Goal: Information Seeking & Learning: Find specific page/section

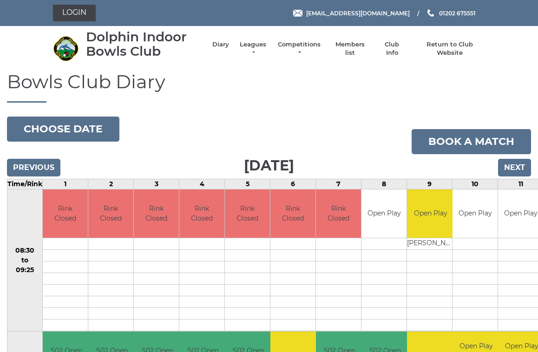
scroll to position [4, 0]
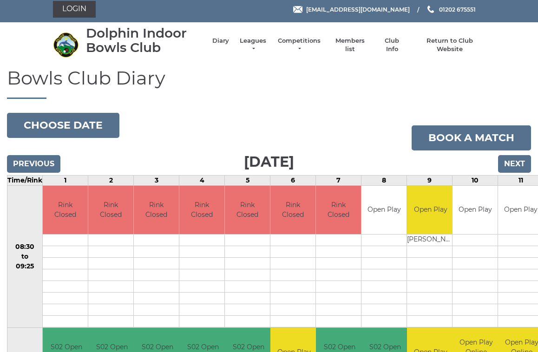
click at [352, 46] on link "Members list" at bounding box center [349, 45] width 39 height 17
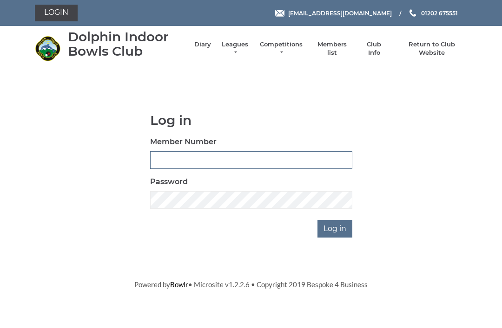
click at [171, 160] on input "Member Number" at bounding box center [251, 160] width 202 height 18
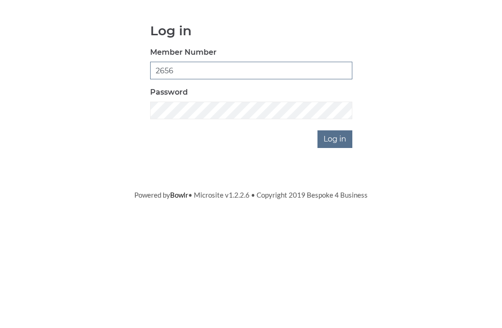
type input "2656"
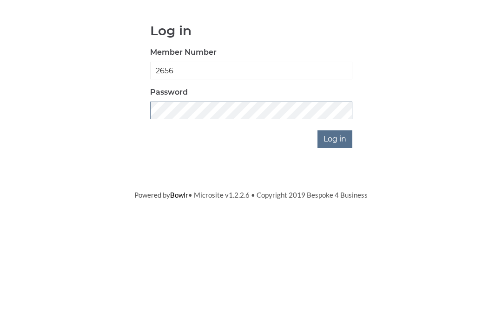
click at [335, 220] on input "Log in" at bounding box center [334, 229] width 35 height 18
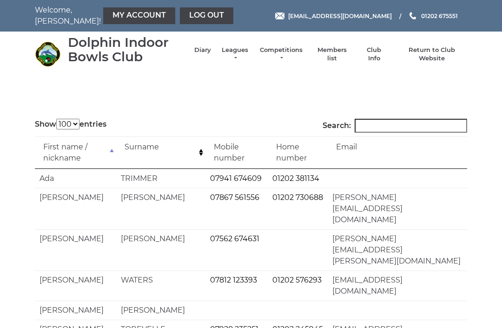
select select "100"
click at [385, 126] on input "Search:" at bounding box center [410, 126] width 112 height 14
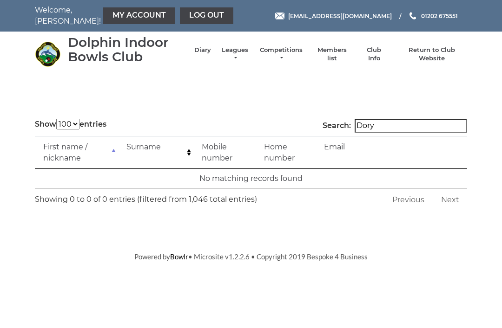
click at [403, 127] on input "Dory" at bounding box center [410, 126] width 112 height 14
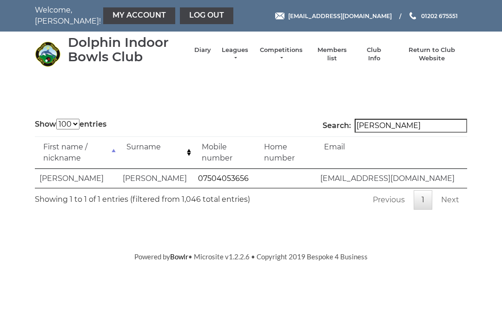
click at [404, 126] on input "Dorey" at bounding box center [410, 126] width 112 height 14
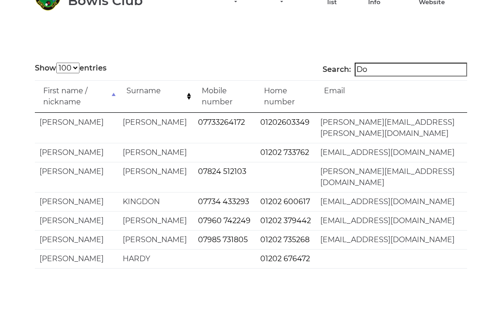
type input "D"
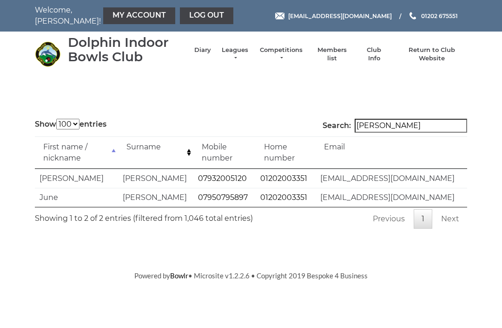
click at [405, 127] on input "Walsh" at bounding box center [410, 126] width 112 height 14
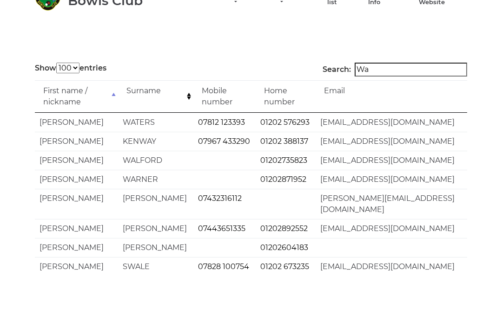
type input "W"
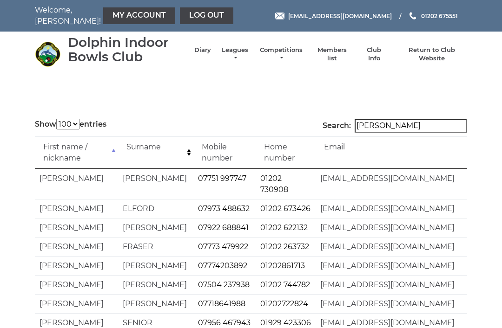
type input "Roger"
click at [118, 15] on link "My Account" at bounding box center [139, 15] width 72 height 17
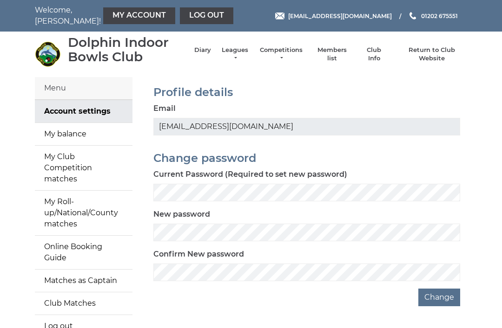
click at [77, 136] on link "My balance" at bounding box center [84, 134] width 98 height 22
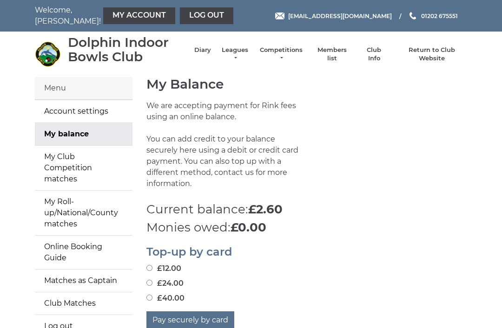
click at [185, 16] on link "Log out" at bounding box center [206, 15] width 53 height 17
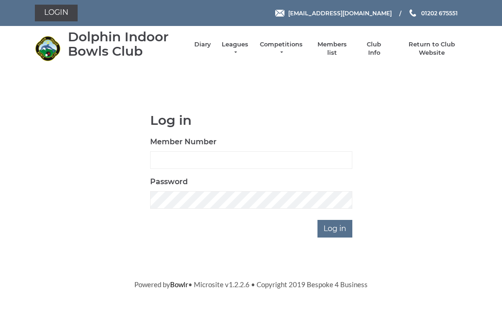
click at [431, 52] on link "Return to Club Website" at bounding box center [432, 48] width 70 height 17
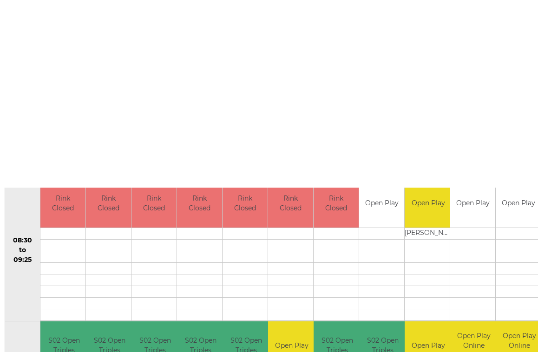
scroll to position [0, 2]
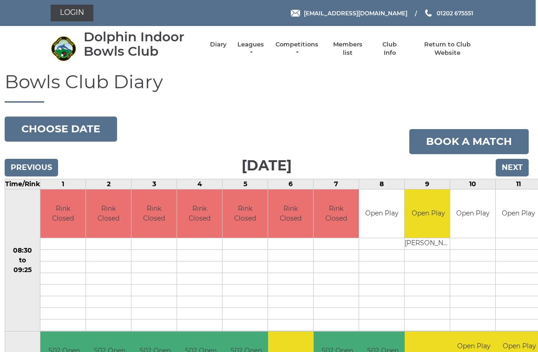
click at [512, 165] on input "Next" at bounding box center [512, 168] width 33 height 18
